Goal: Information Seeking & Learning: Learn about a topic

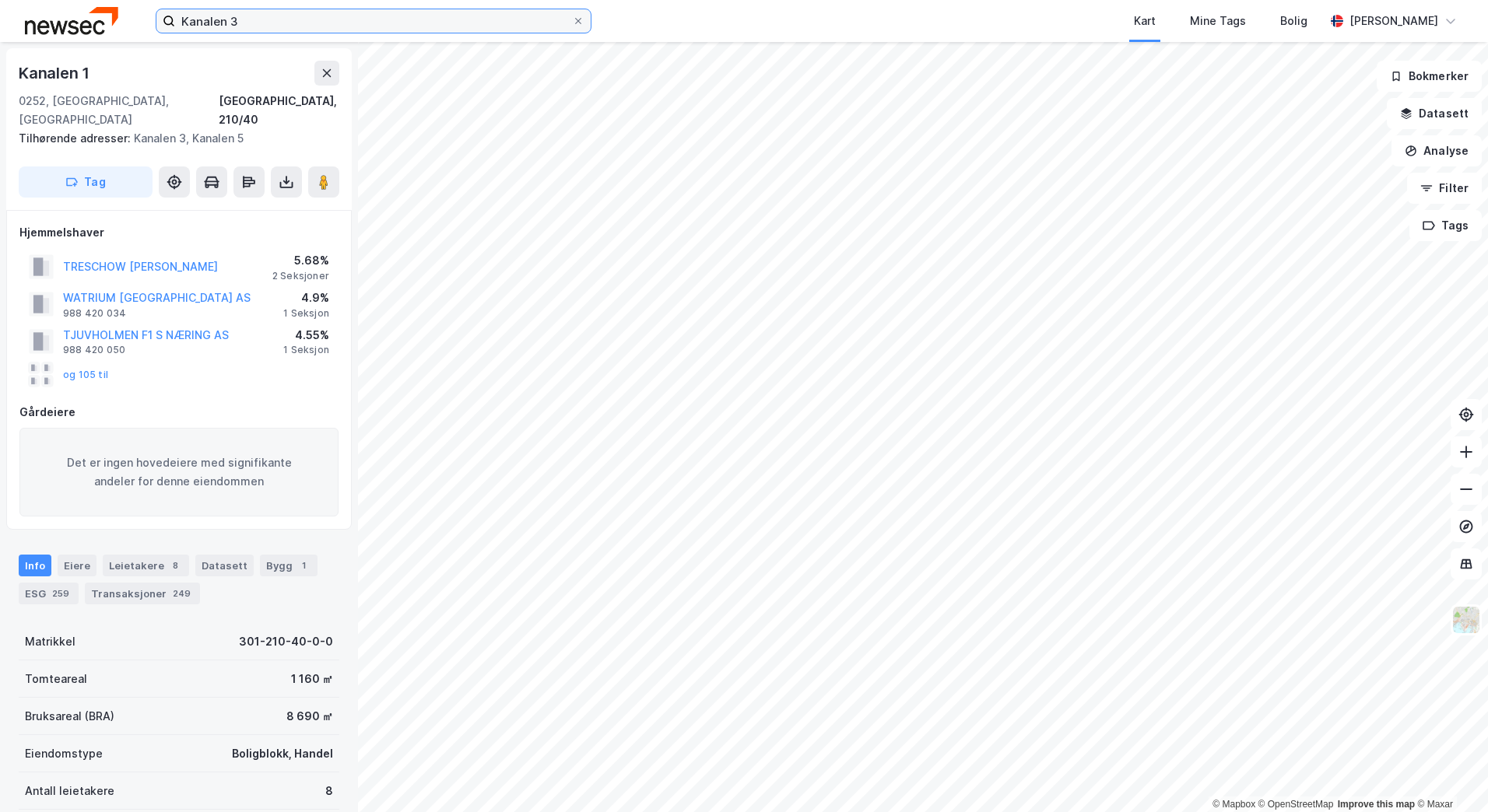
drag, startPoint x: 253, startPoint y: 24, endPoint x: 42, endPoint y: 20, distance: 211.0
click at [42, 20] on div "Kanalen 3 Kart Mine Tags Bolig [PERSON_NAME]" at bounding box center [744, 21] width 1488 height 42
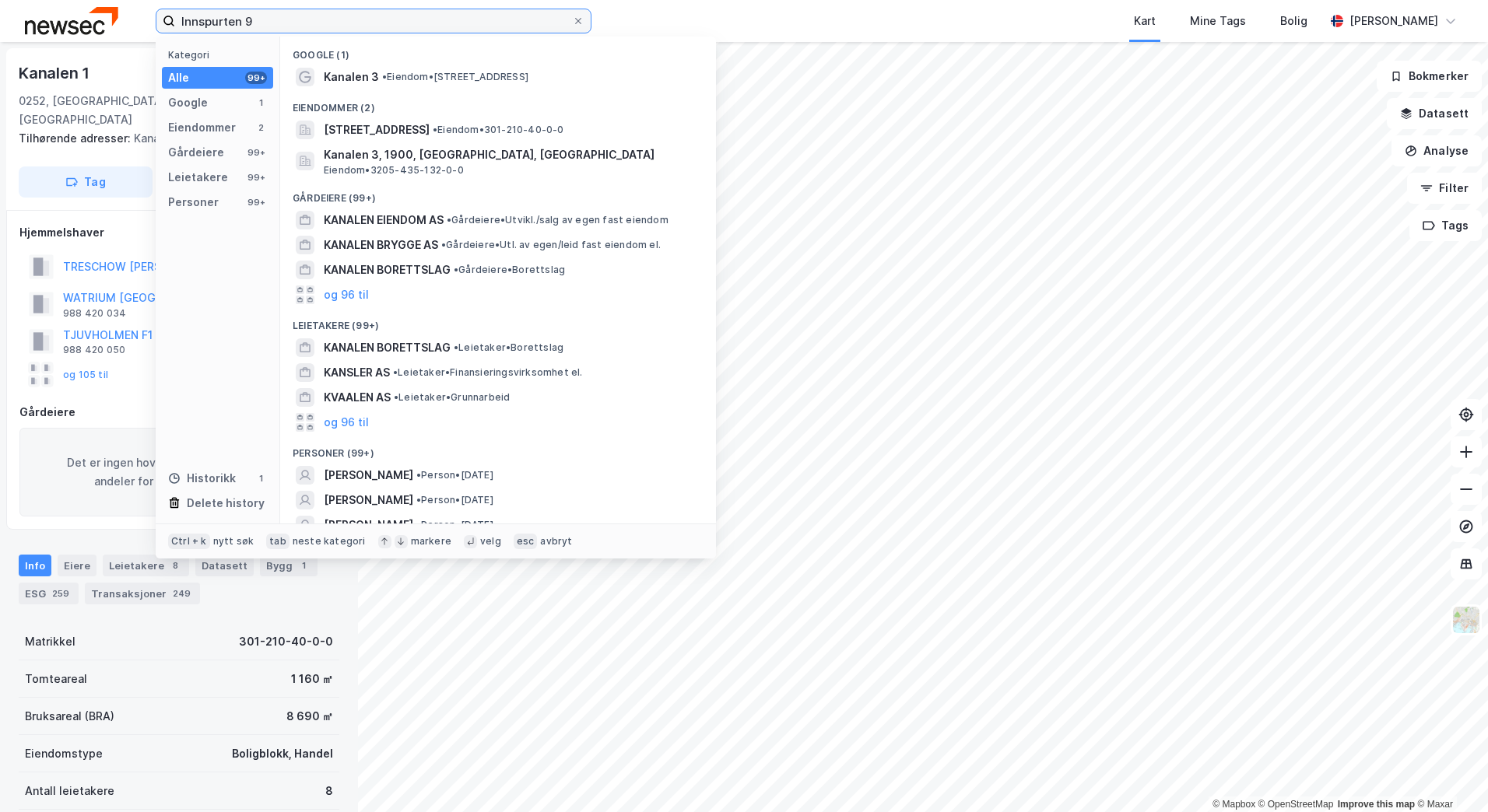
type input "Innspurten 9"
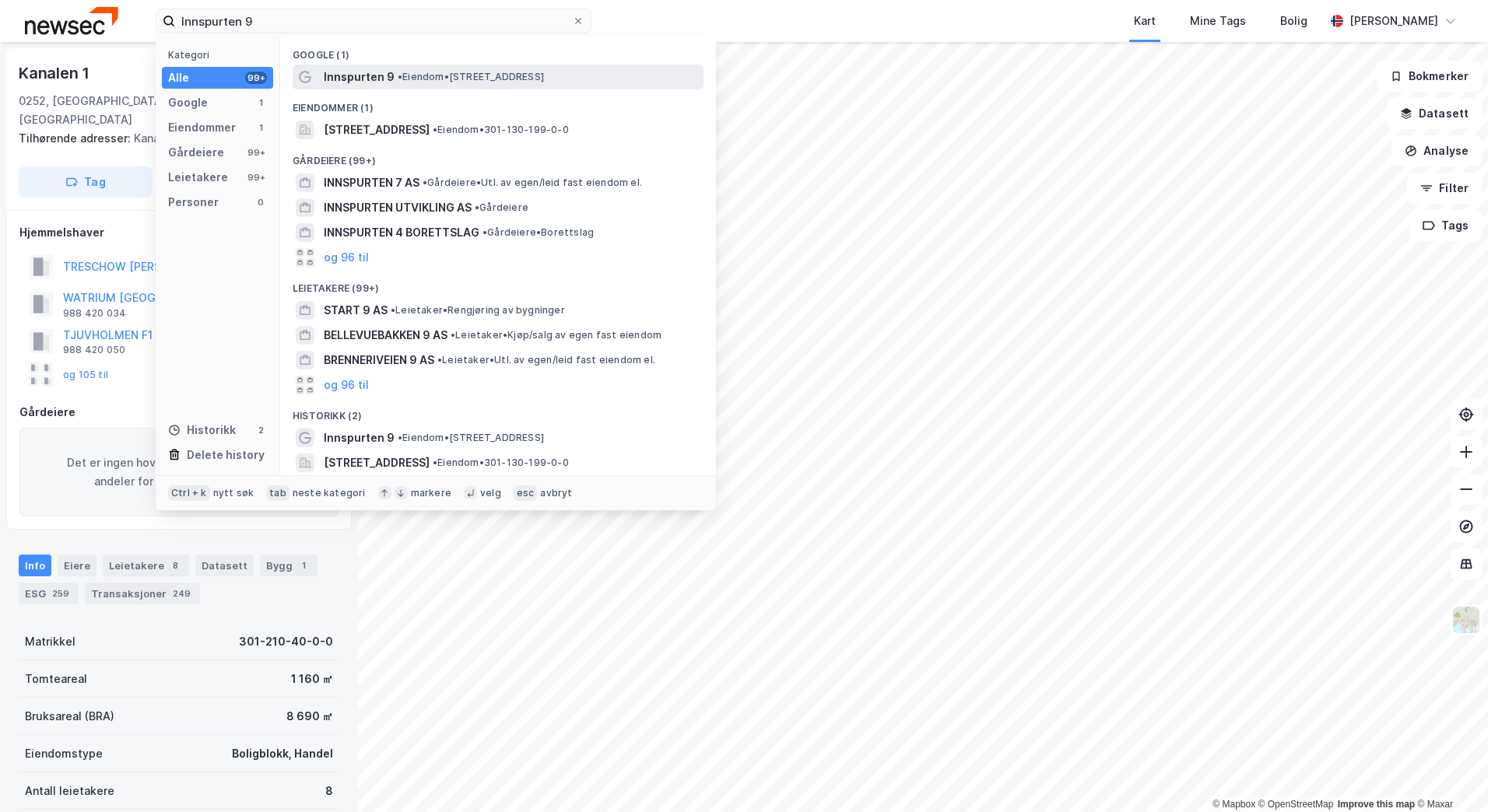
click at [514, 78] on span "• Eiendom • [STREET_ADDRESS]" at bounding box center [470, 77] width 146 height 12
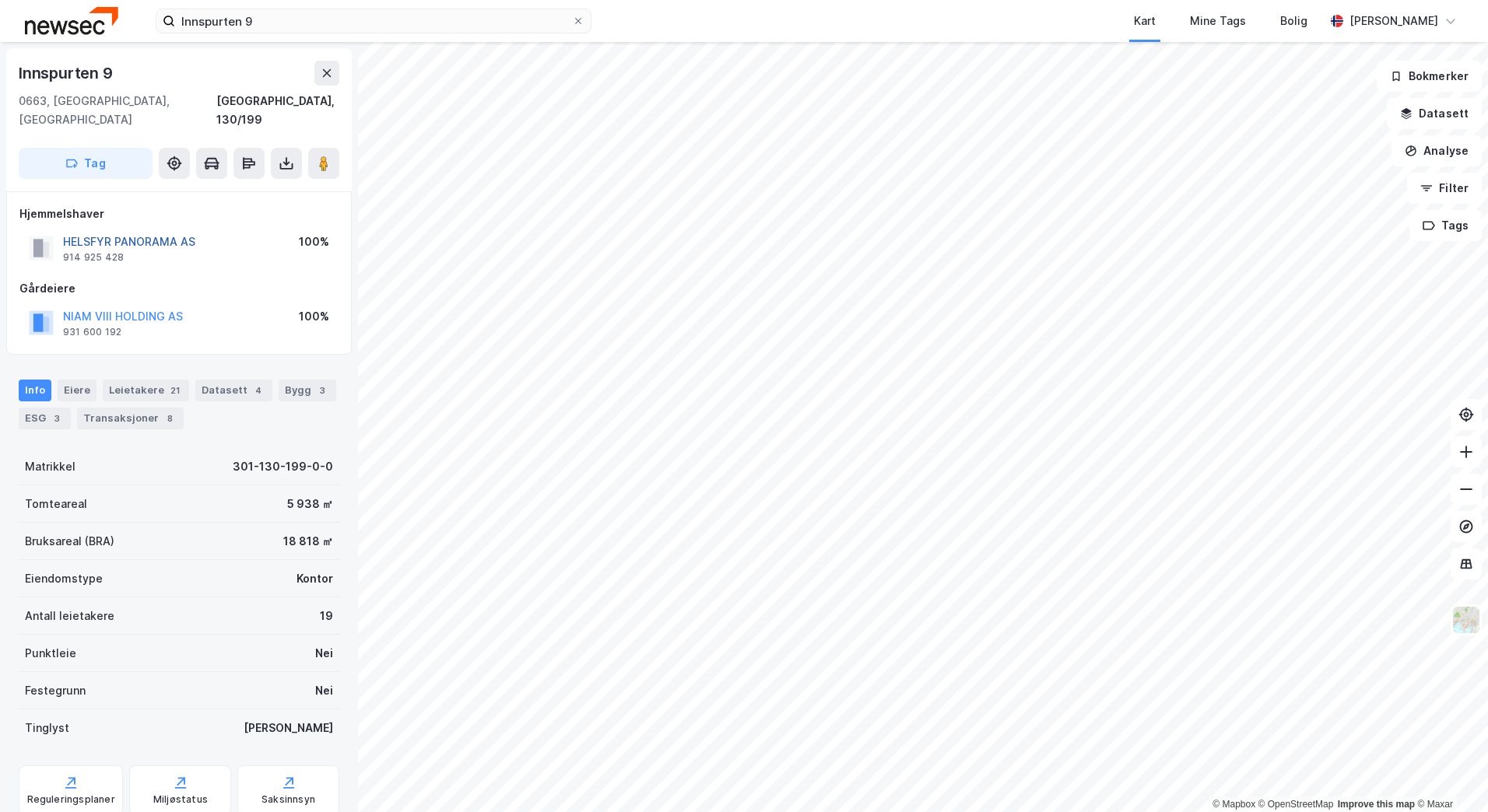
click at [0, 0] on button "HELSFYR PANORAMA AS" at bounding box center [0, 0] width 0 height 0
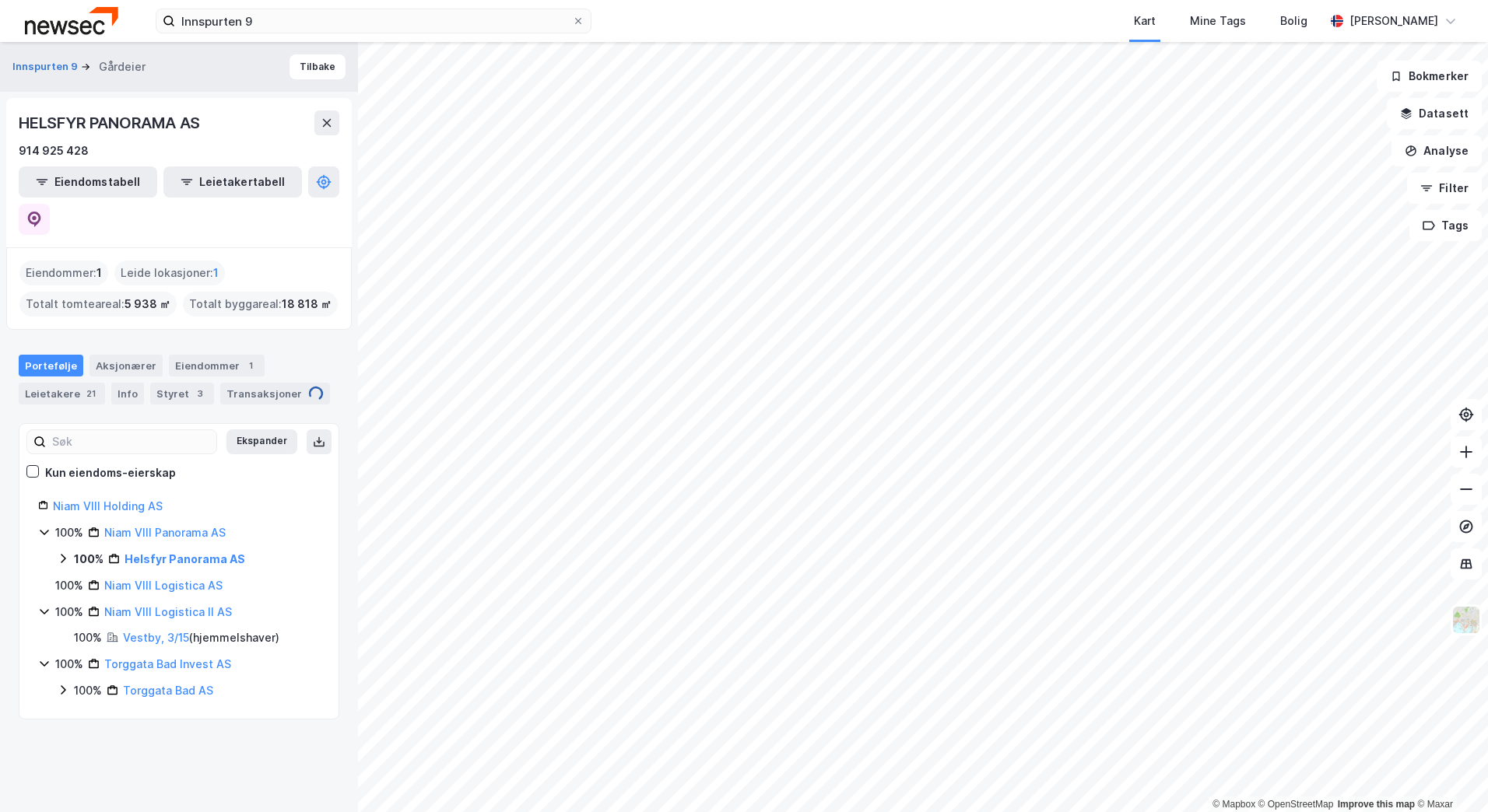
click at [142, 355] on div "Portefølje Aksjonærer Eiendommer 1 Leietakere 21 Info Styret 3 Transaksjoner" at bounding box center [179, 380] width 321 height 50
click at [130, 383] on div "Info" at bounding box center [128, 394] width 33 height 22
